Goal: Information Seeking & Learning: Learn about a topic

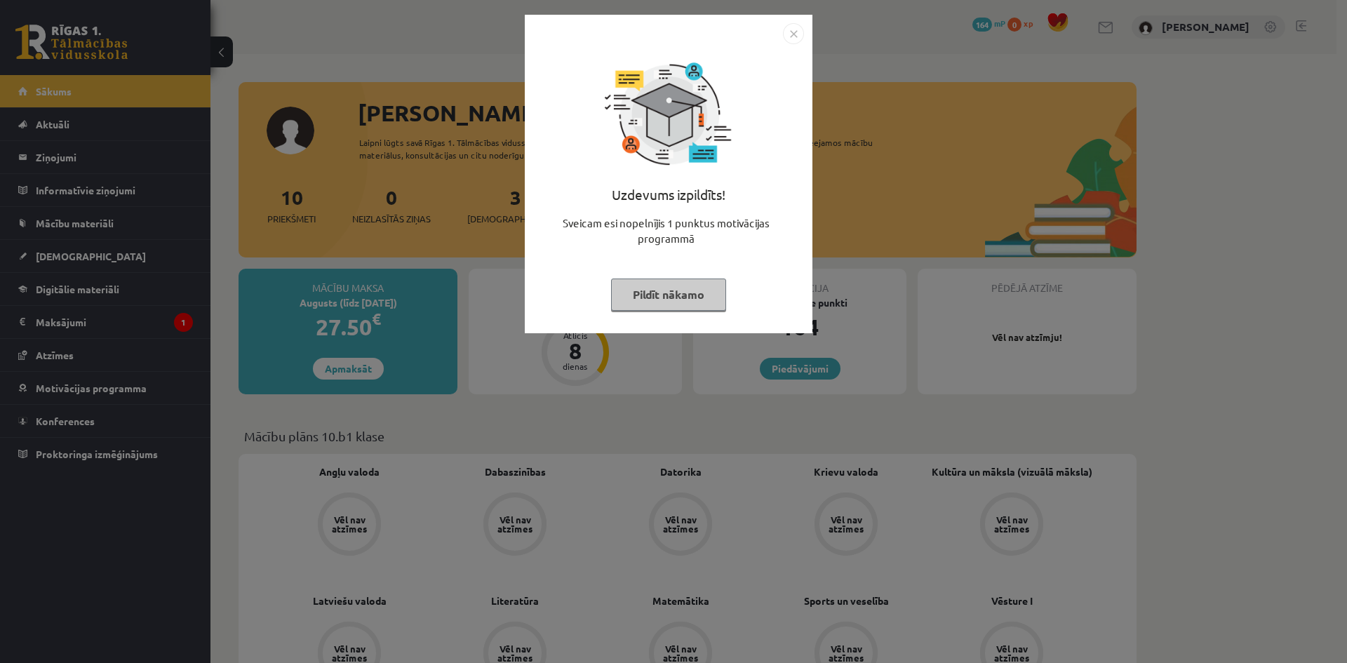
click at [787, 24] on img "Close" at bounding box center [793, 33] width 21 height 21
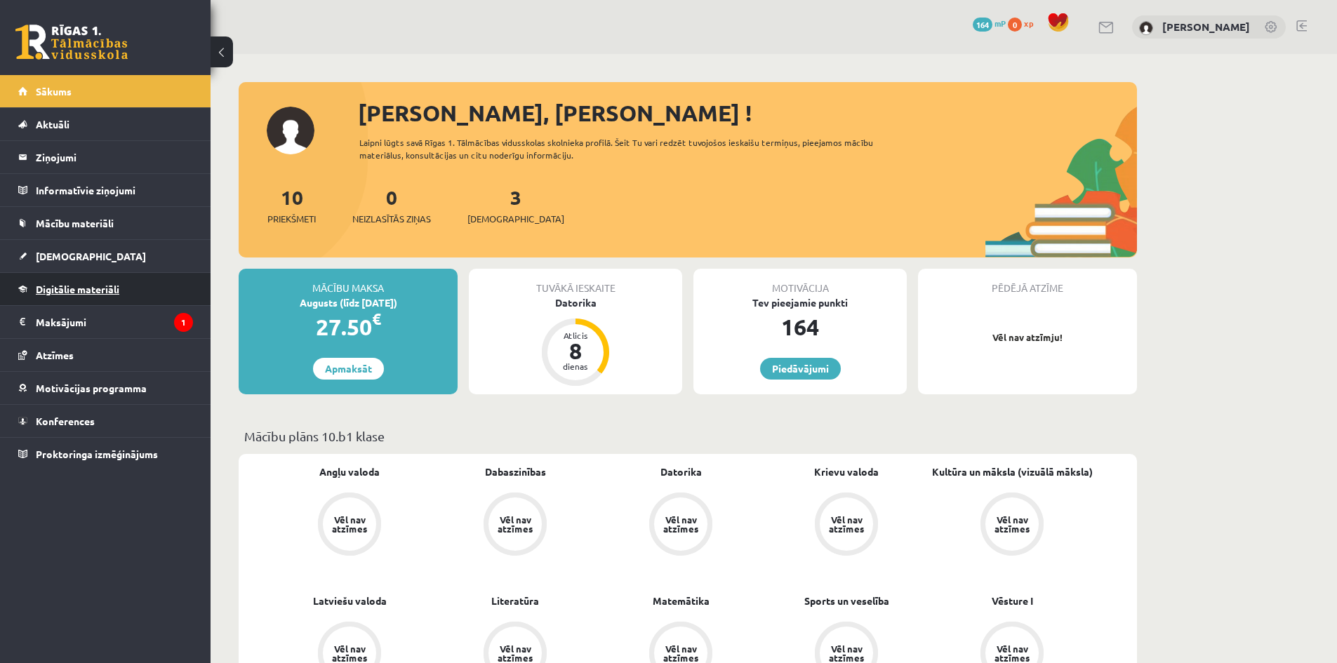
click at [93, 298] on link "Digitālie materiāli" at bounding box center [105, 289] width 175 height 32
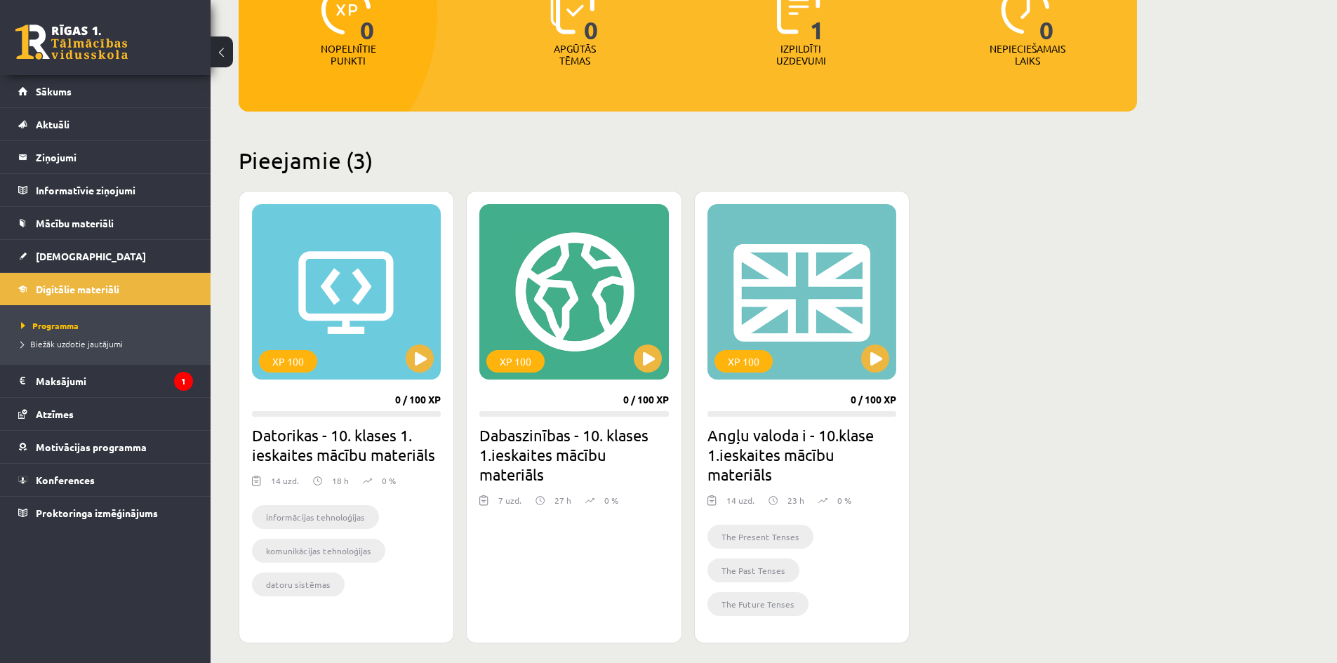
scroll to position [210, 0]
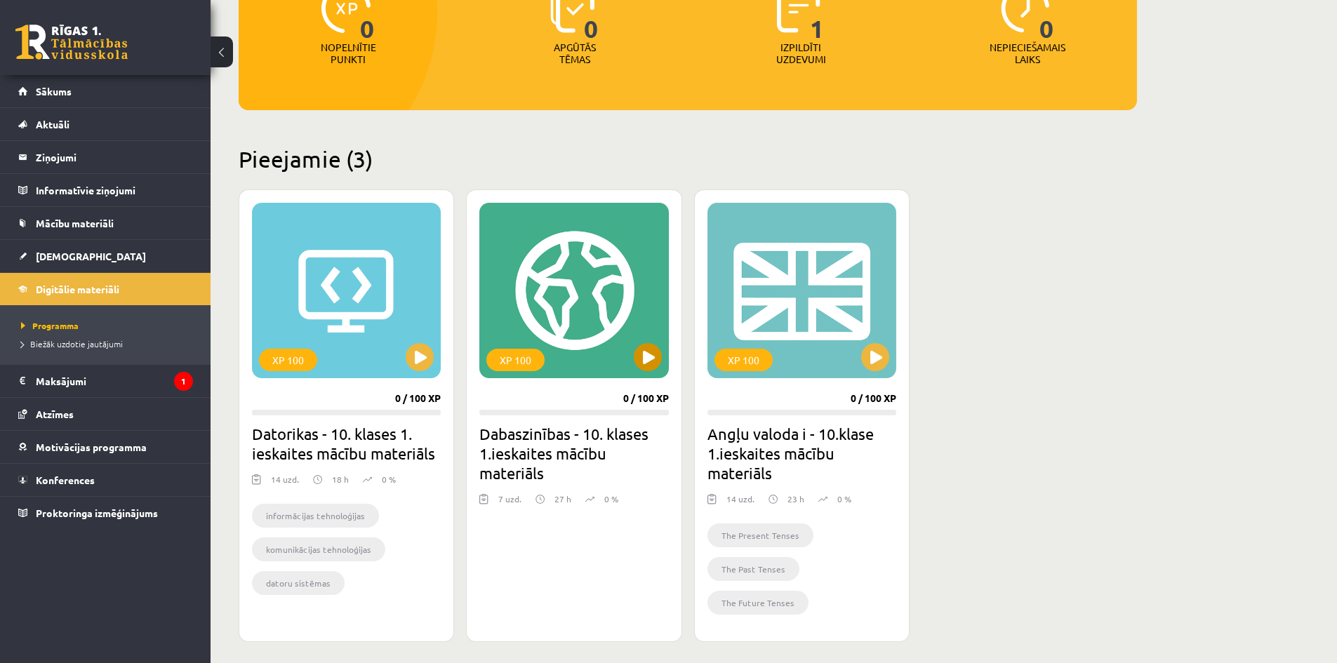
click at [592, 364] on div "XP 100" at bounding box center [573, 290] width 189 height 175
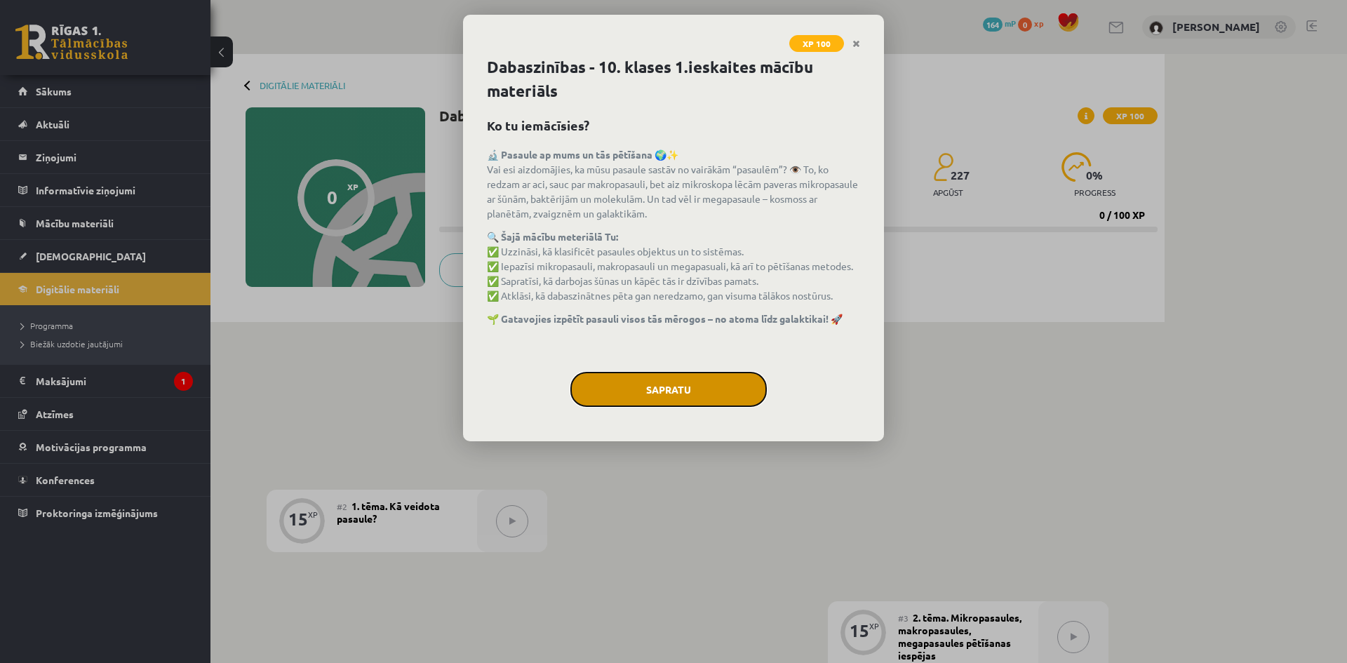
click at [643, 380] on button "Sapratu" at bounding box center [668, 389] width 196 height 35
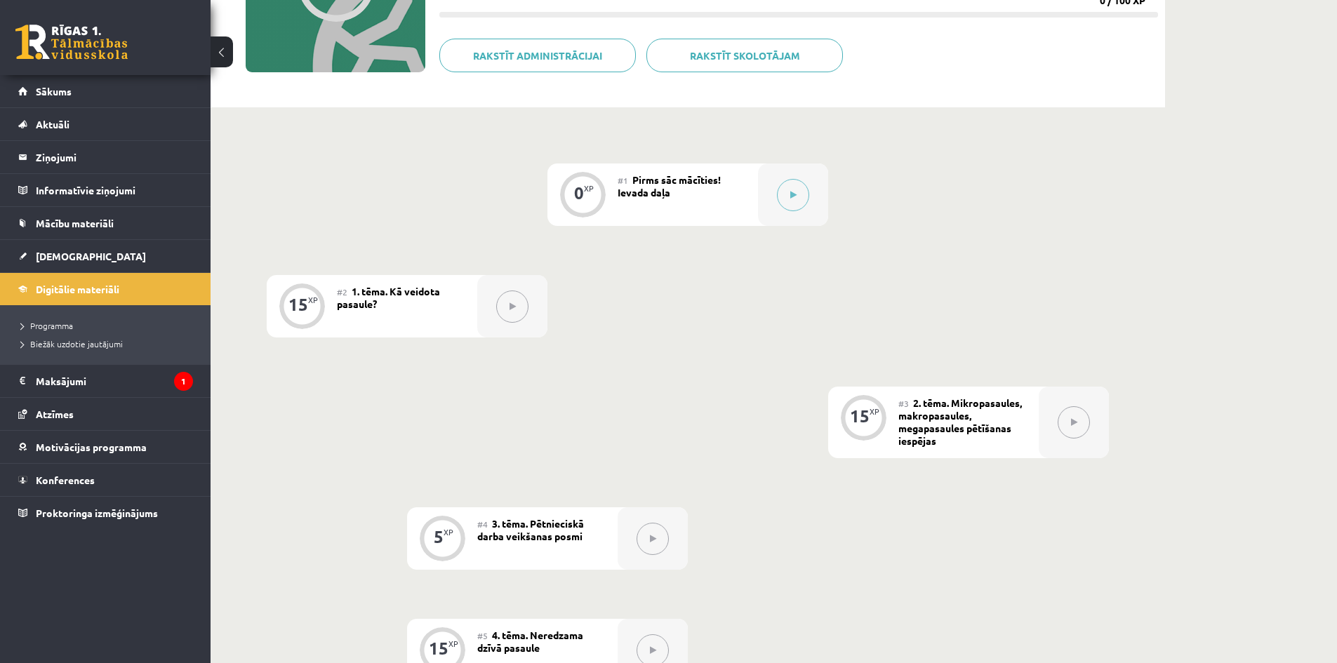
scroll to position [210, 0]
